Goal: Task Accomplishment & Management: Manage account settings

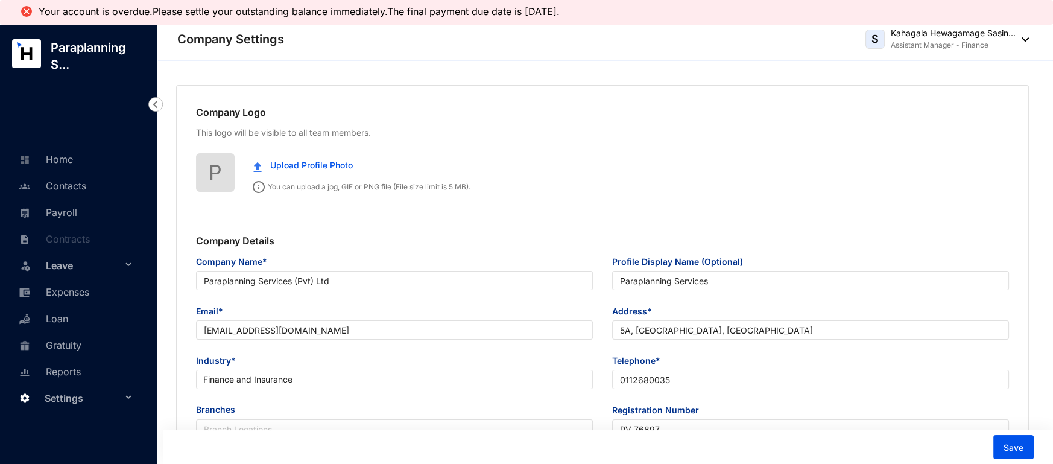
type input "Paraplanning Services (Pvt) Ltd"
type input "Paraplanning Services"
type input "[EMAIL_ADDRESS][DOMAIN_NAME]"
type input "5A, [GEOGRAPHIC_DATA], [GEOGRAPHIC_DATA]"
type input "0112680035"
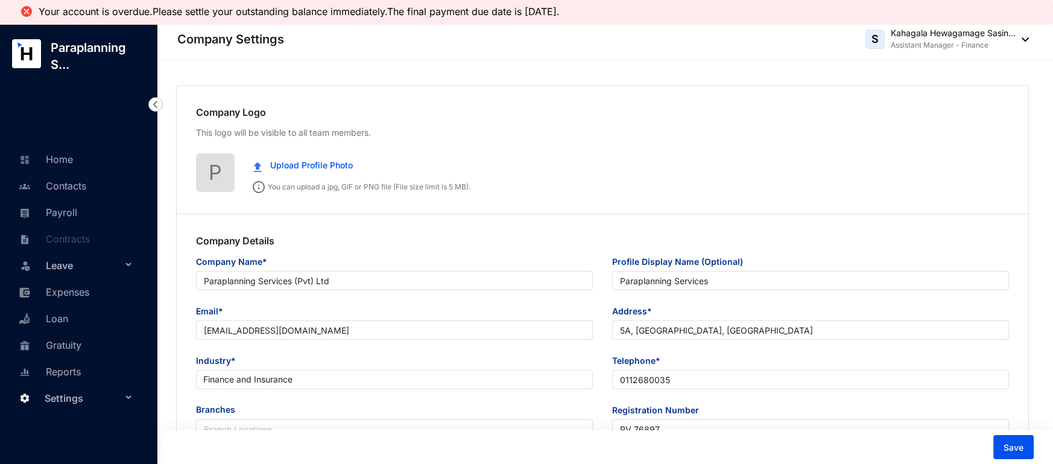
type input "PV 76897"
type input "B"
type input "039906"
type input "8"
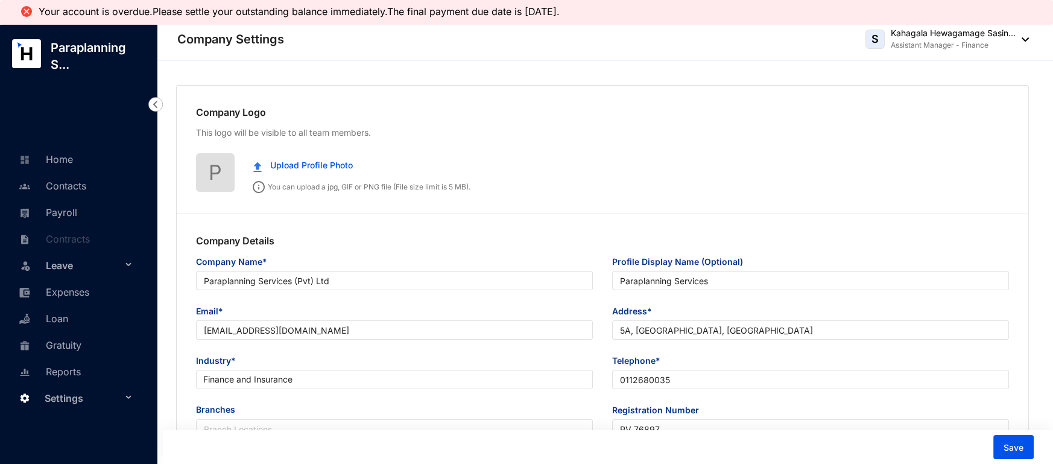
radio input "true"
checkbox input "true"
click at [39, 206] on link "Payroll" at bounding box center [47, 212] width 62 height 12
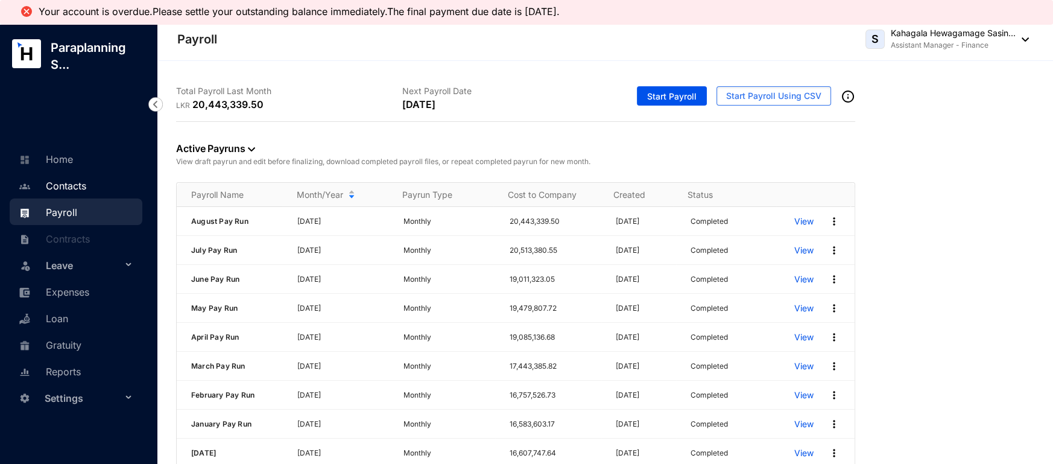
click at [57, 180] on link "Contacts" at bounding box center [51, 186] width 71 height 12
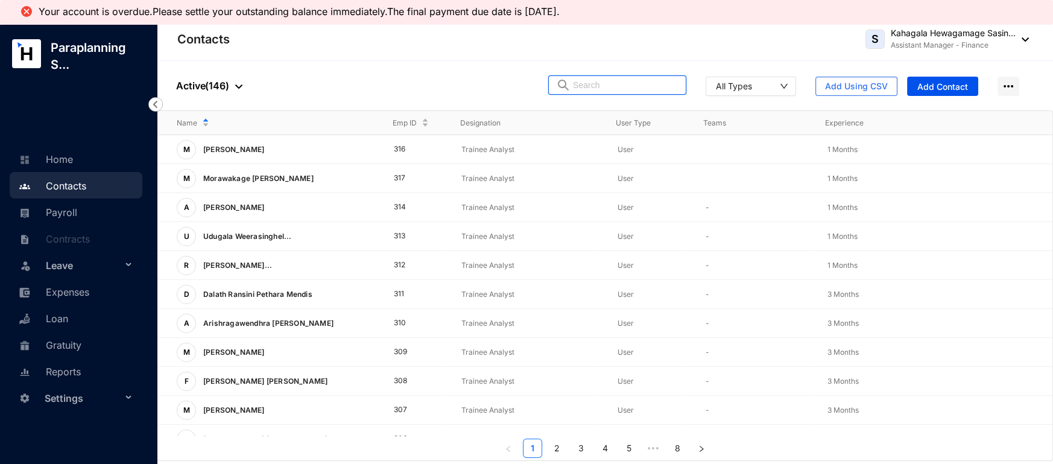
click at [597, 85] on input "text" at bounding box center [626, 85] width 106 height 18
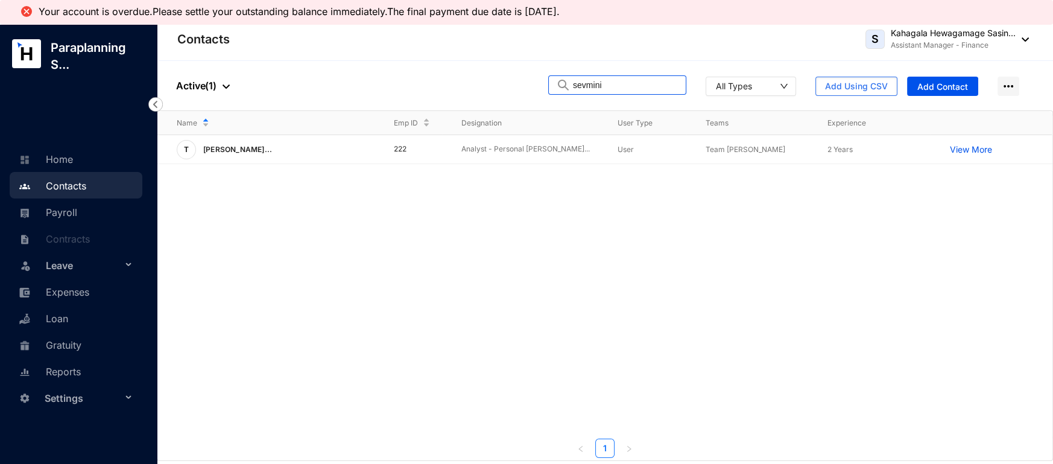
type input "sevmini"
click at [302, 152] on div "T [PERSON_NAME]..." at bounding box center [276, 149] width 198 height 19
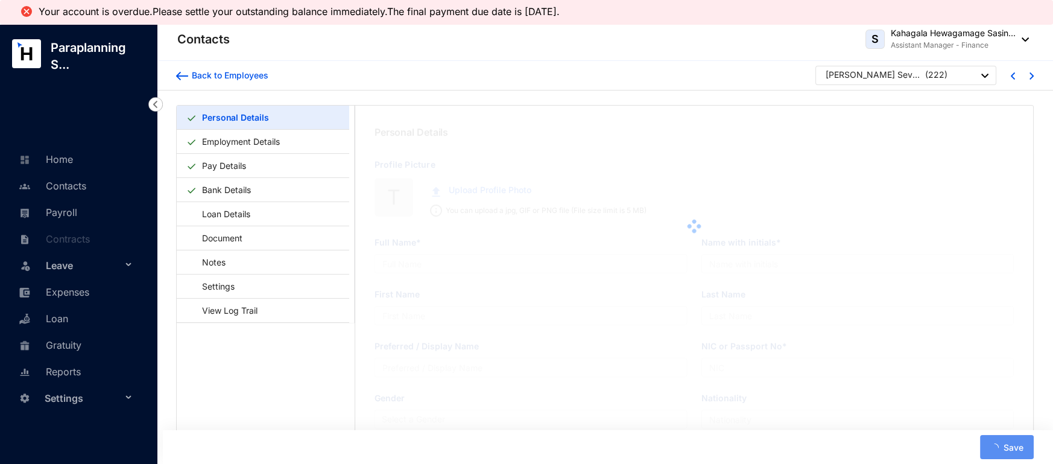
type input "[PERSON_NAME] Sevmini Nethmi Udara"
type input "T A D S N UDARA"
type input "Udara"
type input "Sevmini"
type input "200180802190"
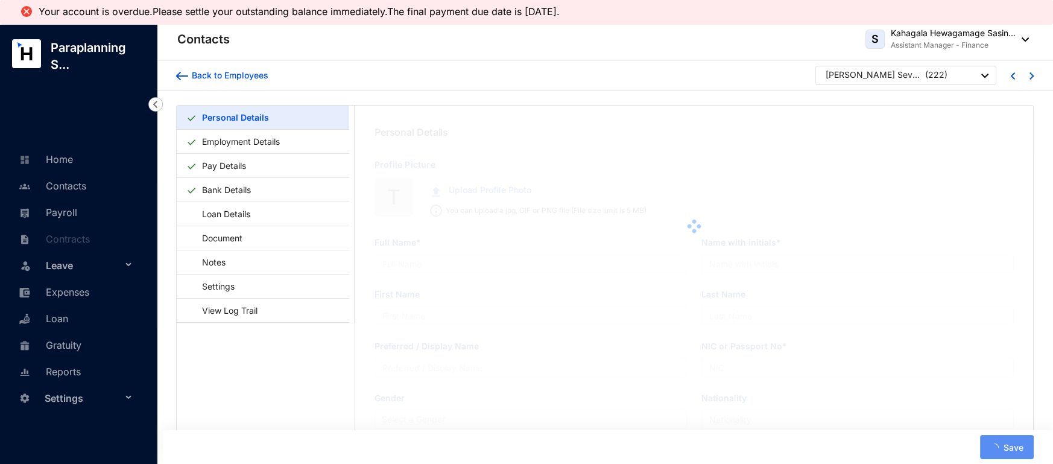
type input "94-715887537"
type input "[DATE]"
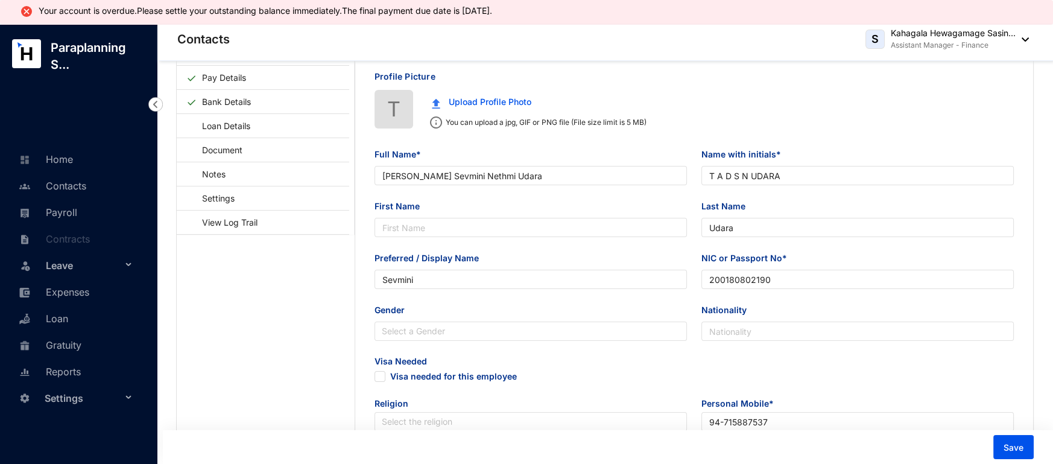
scroll to position [90, 0]
